Goal: Task Accomplishment & Management: Complete application form

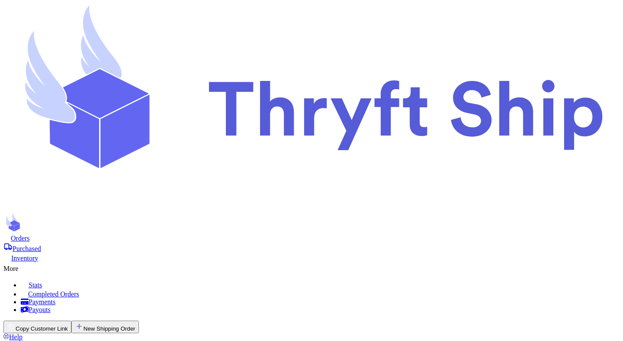
scroll to position [33, 0]
click at [139, 321] on button "New Shipping Order" at bounding box center [104, 327] width 67 height 13
select select "MERCHANDISE"
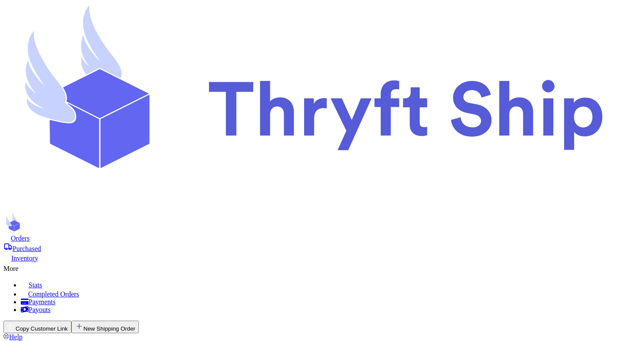
type input "c"
type input "co"
type input "col"
type input "cola"
type input "col"
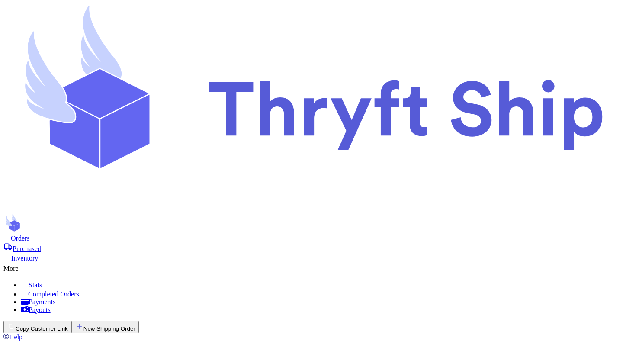
type input "colorado"
type input "testing"
type input "colorado"
type input "3000 E 1st Ave"
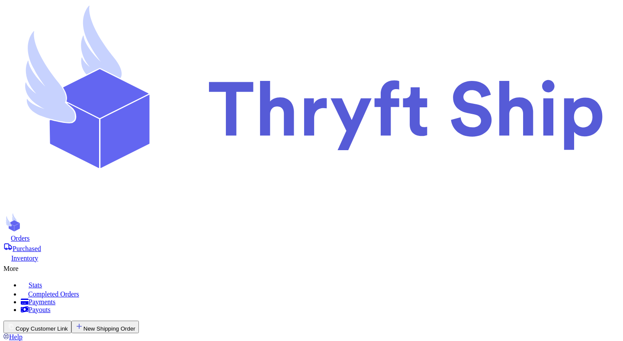
type input "Denver"
select select "AL"
type input "80206"
click at [139, 321] on button "New Shipping Order" at bounding box center [104, 327] width 67 height 13
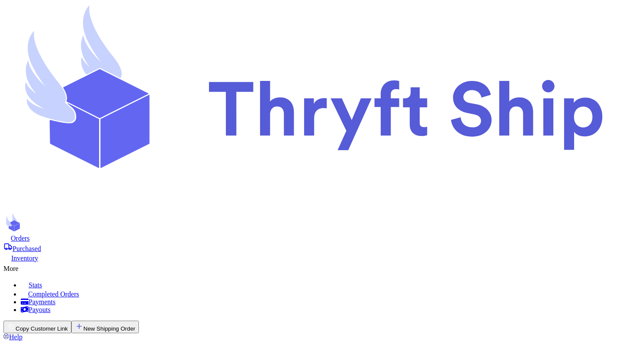
select select
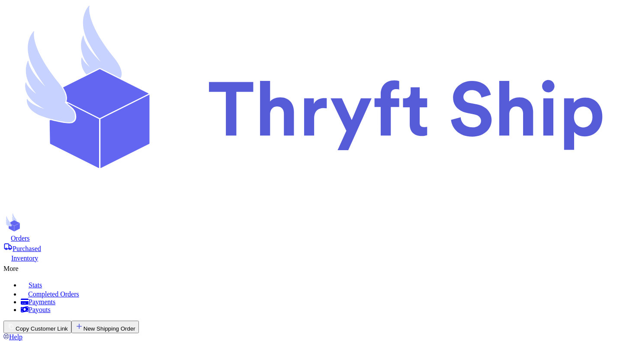
select select
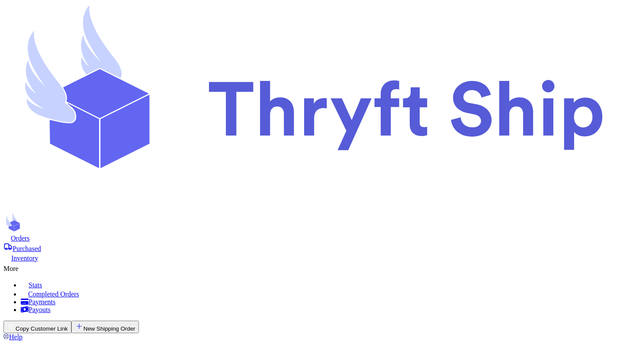
copy label "Sign Customs Form As *"
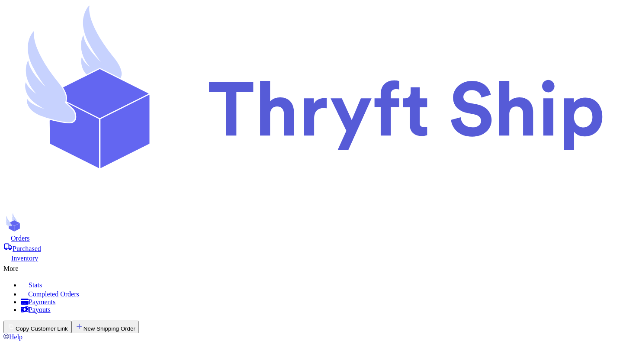
type input "test"
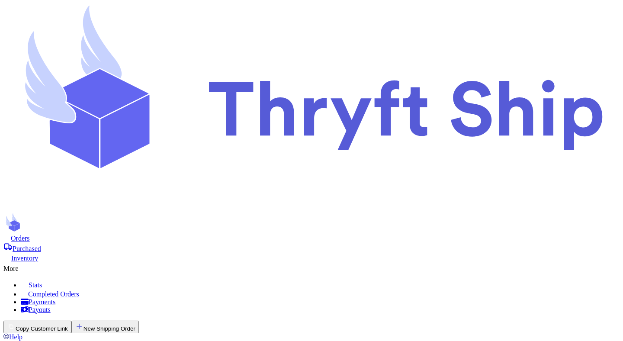
type input "test"
click at [139, 321] on button "New Shipping Order" at bounding box center [104, 327] width 67 height 13
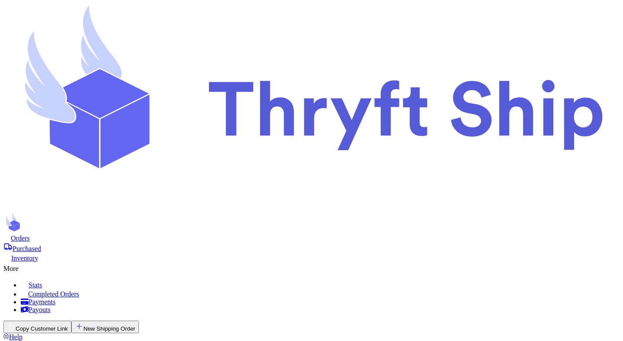
scroll to position [0, 0]
type input "c"
type input "co"
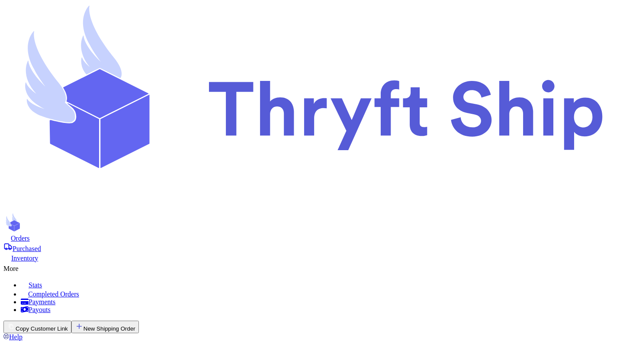
type input "[US_STATE]"
type input "testing"
type input "[US_STATE]"
type input "[EMAIL_ADDRESS][DOMAIN_NAME]"
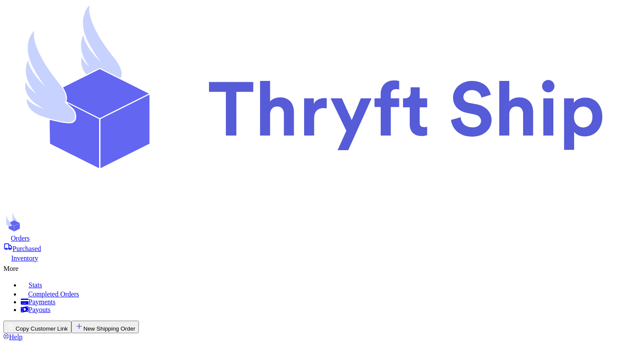
type input "[STREET_ADDRESS]"
type input "[GEOGRAPHIC_DATA]"
select select "AL"
type input "80206"
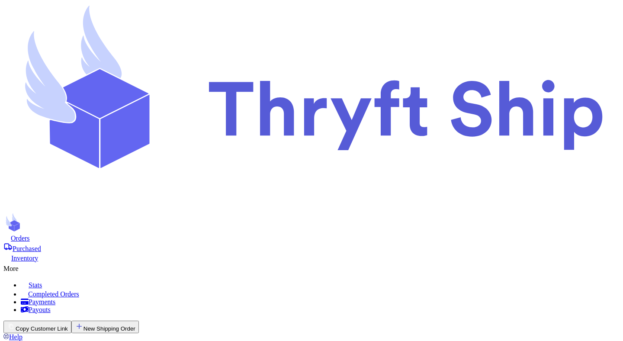
type input "test"
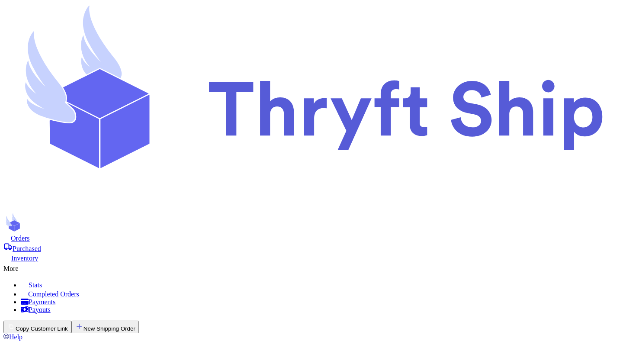
scroll to position [73, 0]
click at [139, 321] on button "New Shipping Order" at bounding box center [104, 327] width 67 height 13
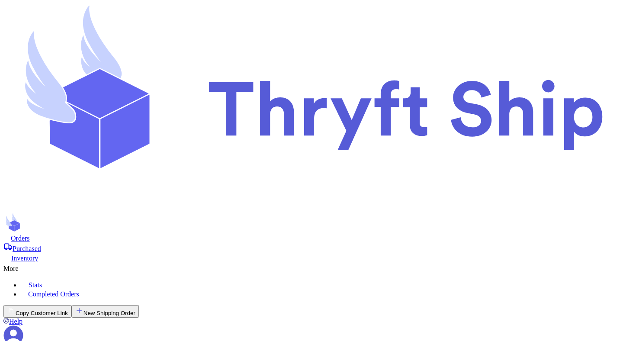
checkbox input "false"
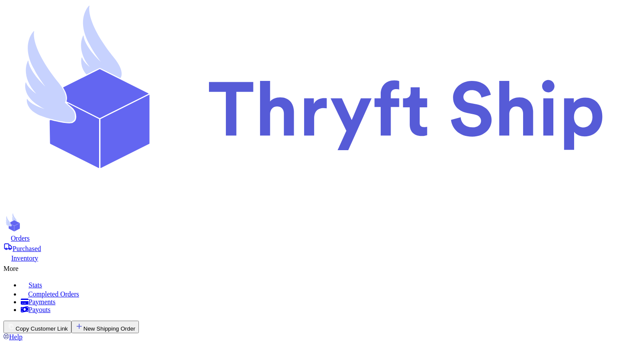
click at [139, 321] on button "New Shipping Order" at bounding box center [104, 327] width 67 height 13
select select "MERCHANDISE"
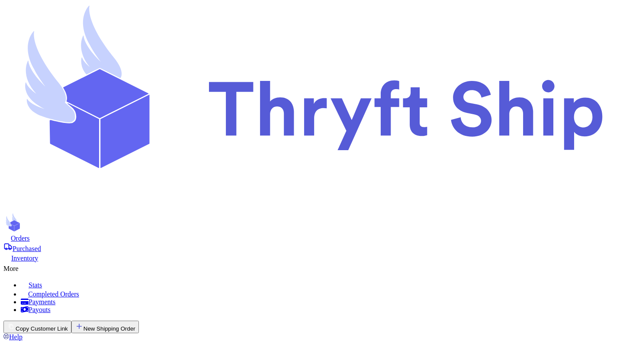
drag, startPoint x: 455, startPoint y: 117, endPoint x: 395, endPoint y: 117, distance: 60.1
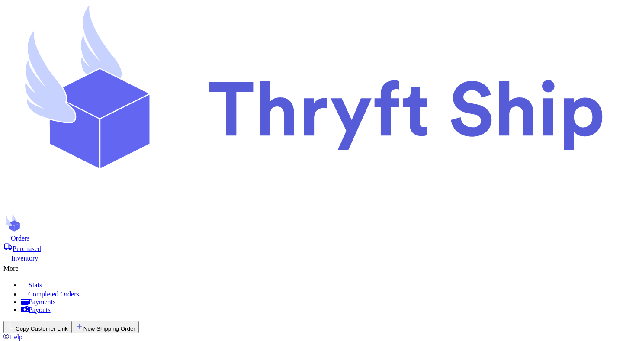
copy label "Package Contents"
click at [139, 321] on button "New Shipping Order" at bounding box center [104, 327] width 67 height 13
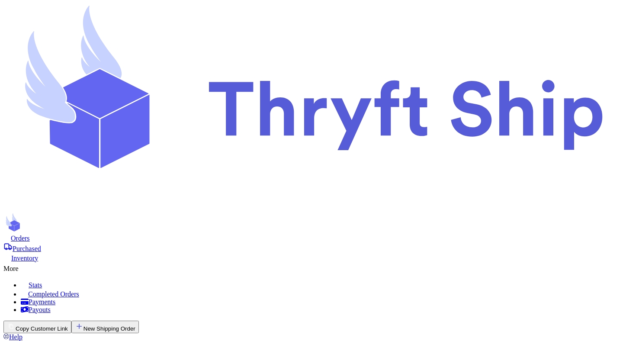
select select "GIFT"
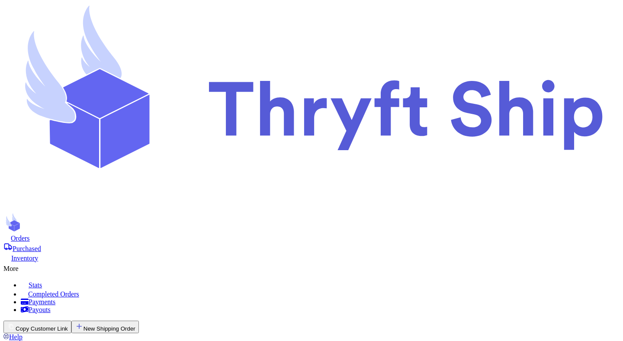
select select "MERCHANDISE"
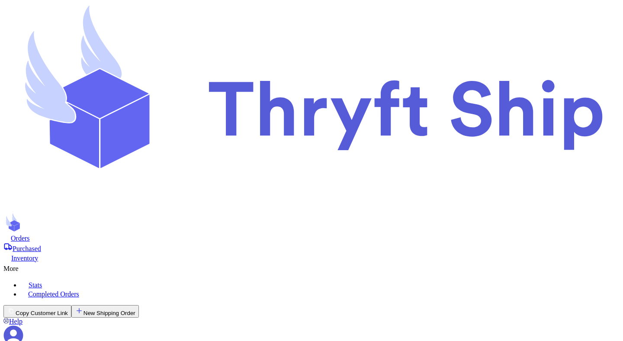
checkbox input "false"
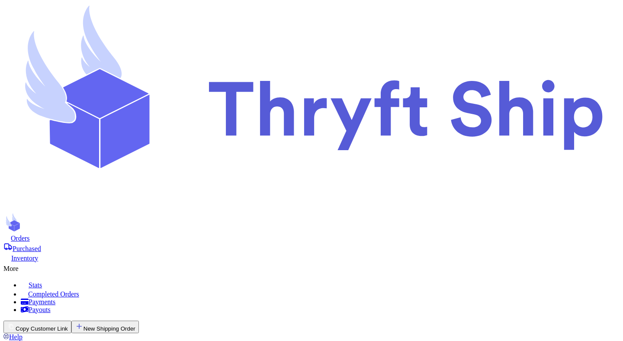
scroll to position [120, 0]
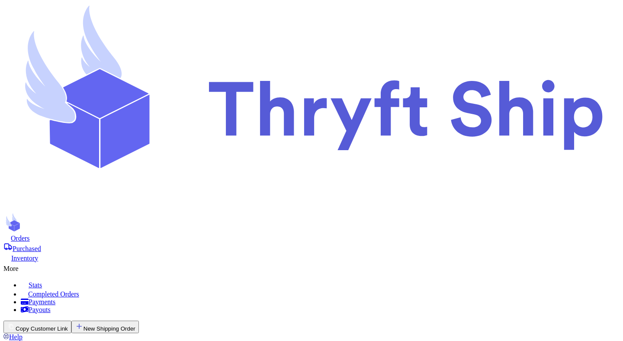
drag, startPoint x: 417, startPoint y: 131, endPoint x: 297, endPoint y: 99, distance: 124.6
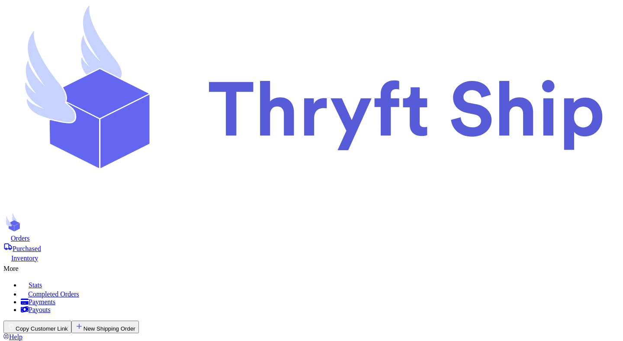
type input "test"
click at [139, 321] on button "New Shipping Order" at bounding box center [104, 327] width 67 height 13
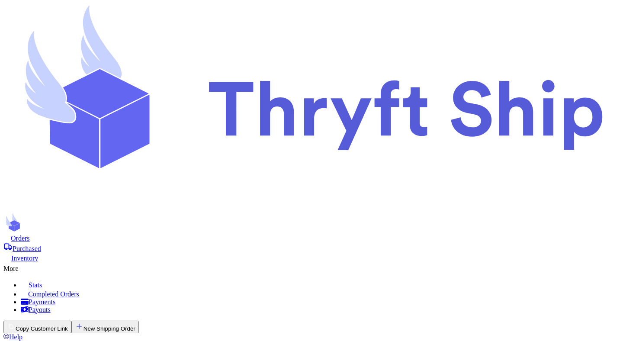
scroll to position [0, 0]
type input "test"
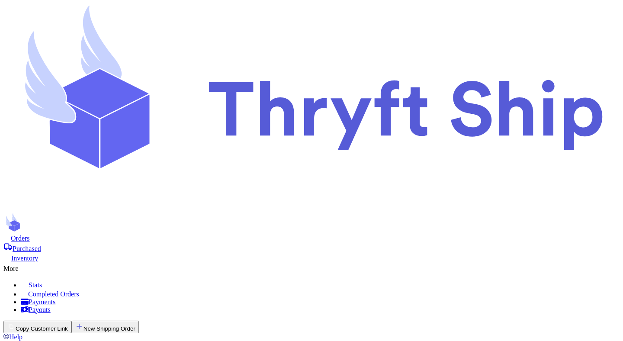
checkbox input "false"
click at [139, 321] on button "New Shipping Order" at bounding box center [104, 327] width 67 height 13
select select "MERCHANDISE"
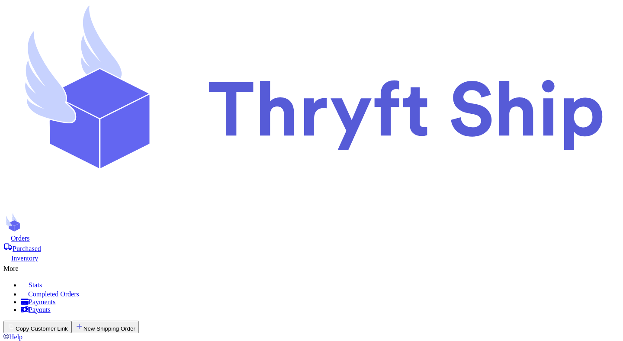
scroll to position [0, 0]
type input "test"
click at [83, 322] on icon "button" at bounding box center [79, 326] width 9 height 9
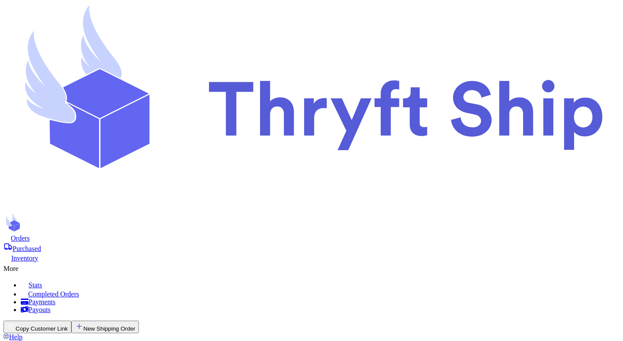
type input "test"
click at [139, 321] on button "New Shipping Order" at bounding box center [104, 327] width 67 height 13
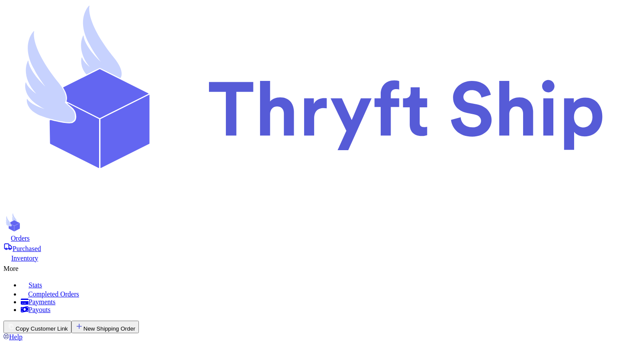
type input "test"
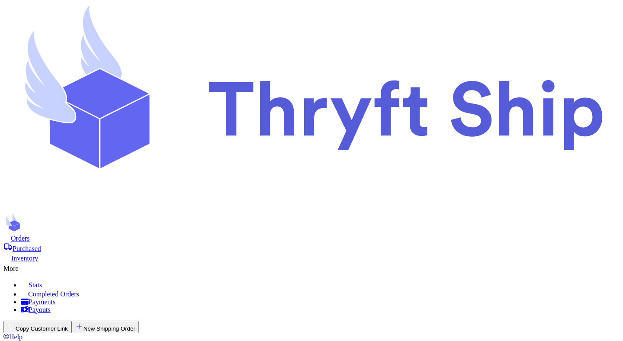
checkbox input "false"
click at [139, 321] on button "New Shipping Order" at bounding box center [104, 327] width 67 height 13
select select "MERCHANDISE"
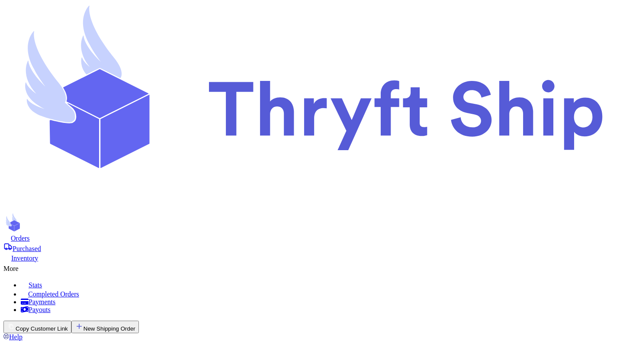
scroll to position [0, 0]
type input "c"
type input "co"
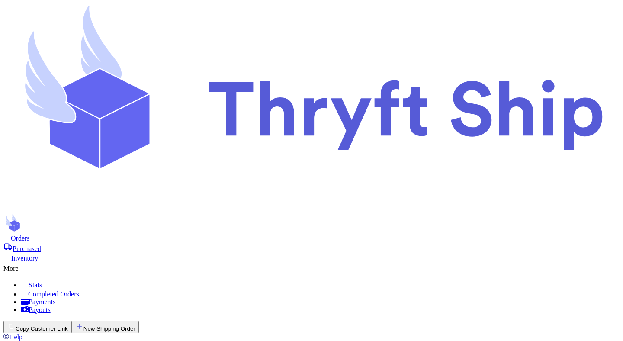
type input "[US_STATE]"
type input "testing"
type input "[US_STATE]"
type input "[EMAIL_ADDRESS][DOMAIN_NAME]"
type input "[STREET_ADDRESS]"
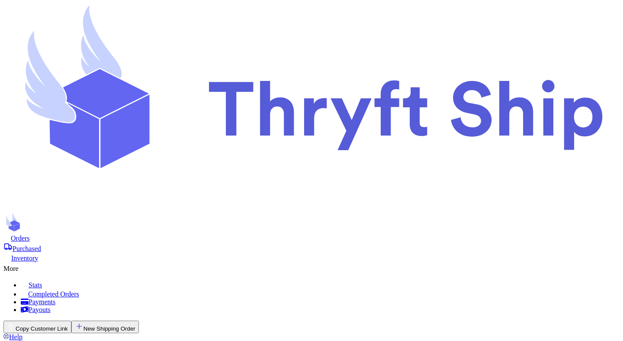
type input "[GEOGRAPHIC_DATA]"
select select "AL"
type input "80206"
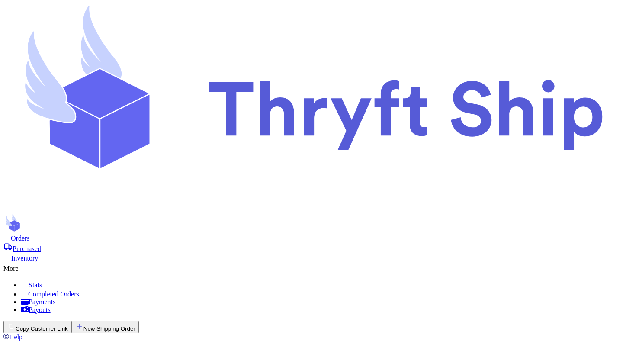
scroll to position [771, 0]
